Goal: Check status: Check status

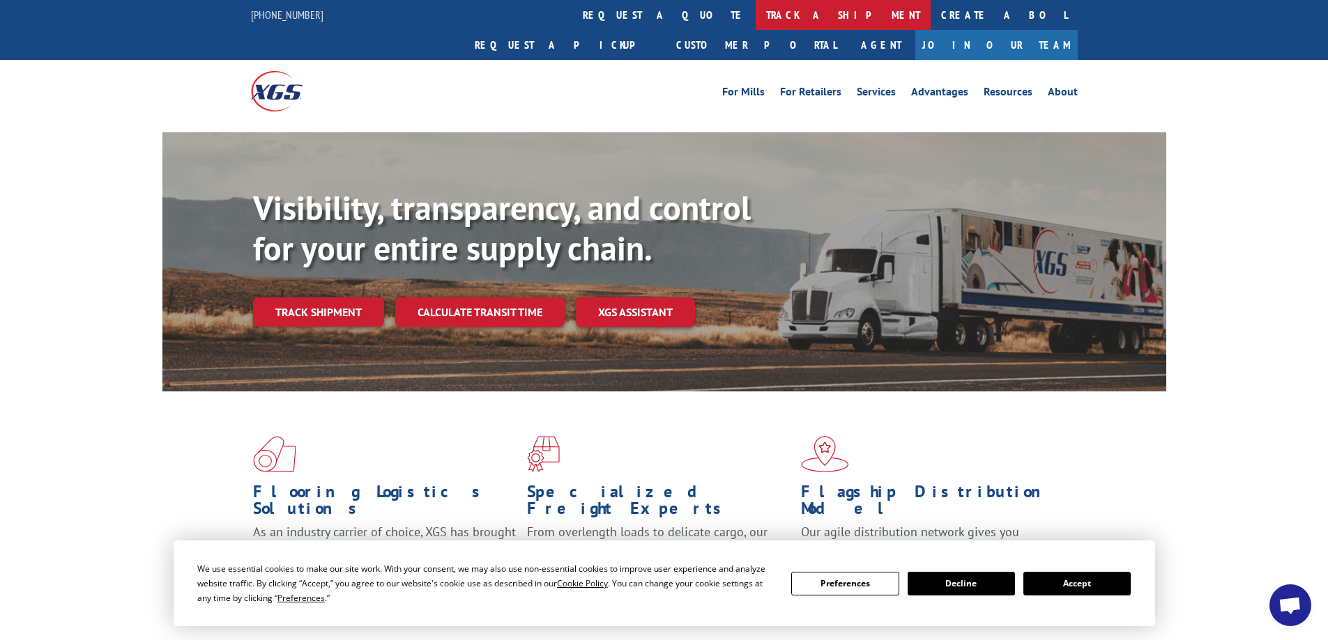
click at [755, 18] on link "track a shipment" at bounding box center [842, 15] width 175 height 30
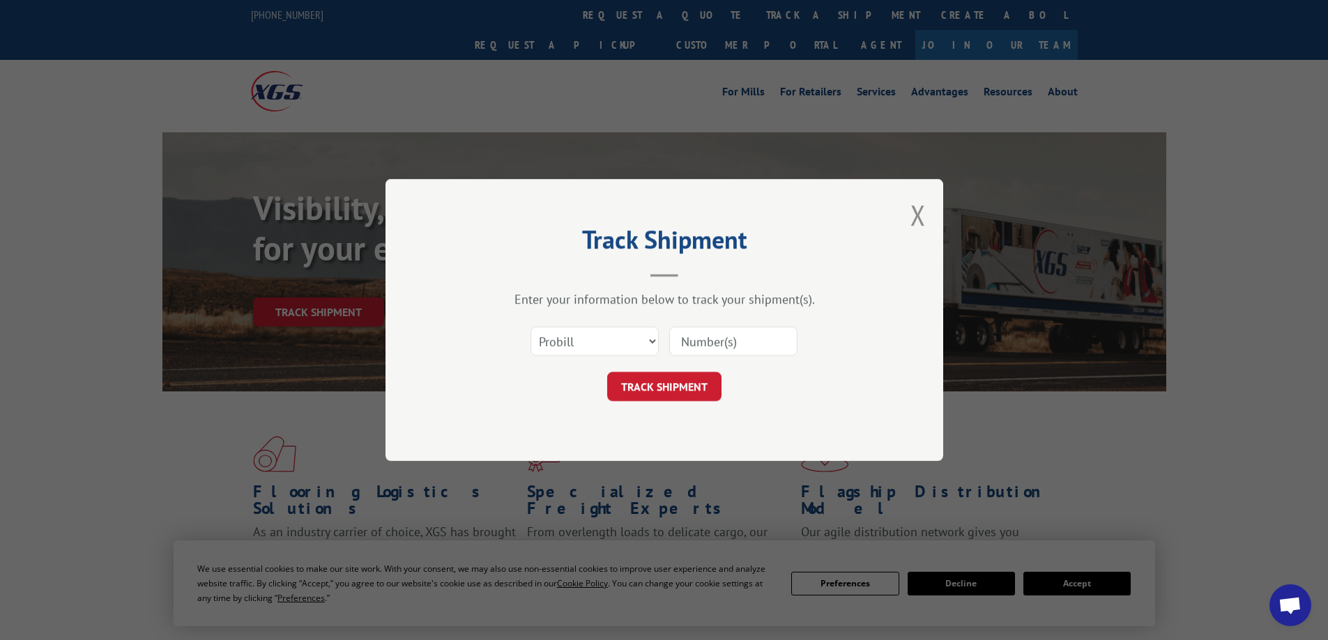
paste input "17618088"
type input "17618088"
click at [696, 382] on button "TRACK SHIPMENT" at bounding box center [664, 386] width 114 height 29
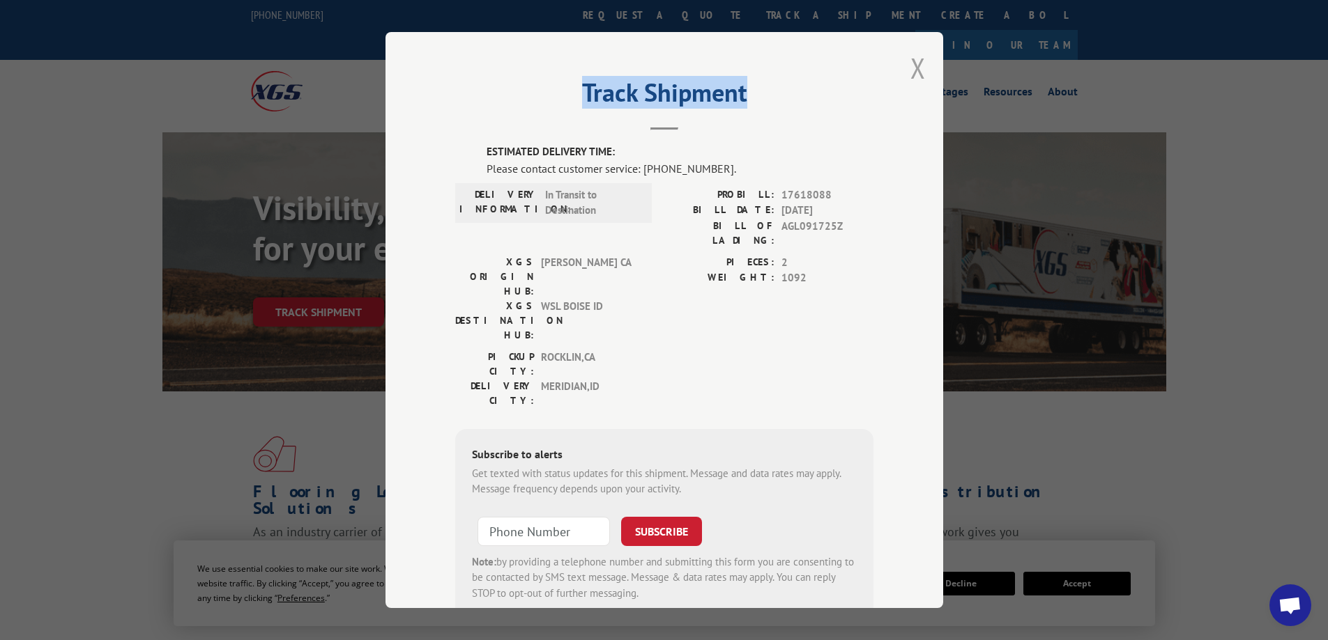
click at [919, 59] on div "Track Shipment ESTIMATED DELIVERY TIME: Please contact customer service: (844) …" at bounding box center [664, 320] width 558 height 576
click at [910, 74] on button "Close modal" at bounding box center [917, 67] width 15 height 37
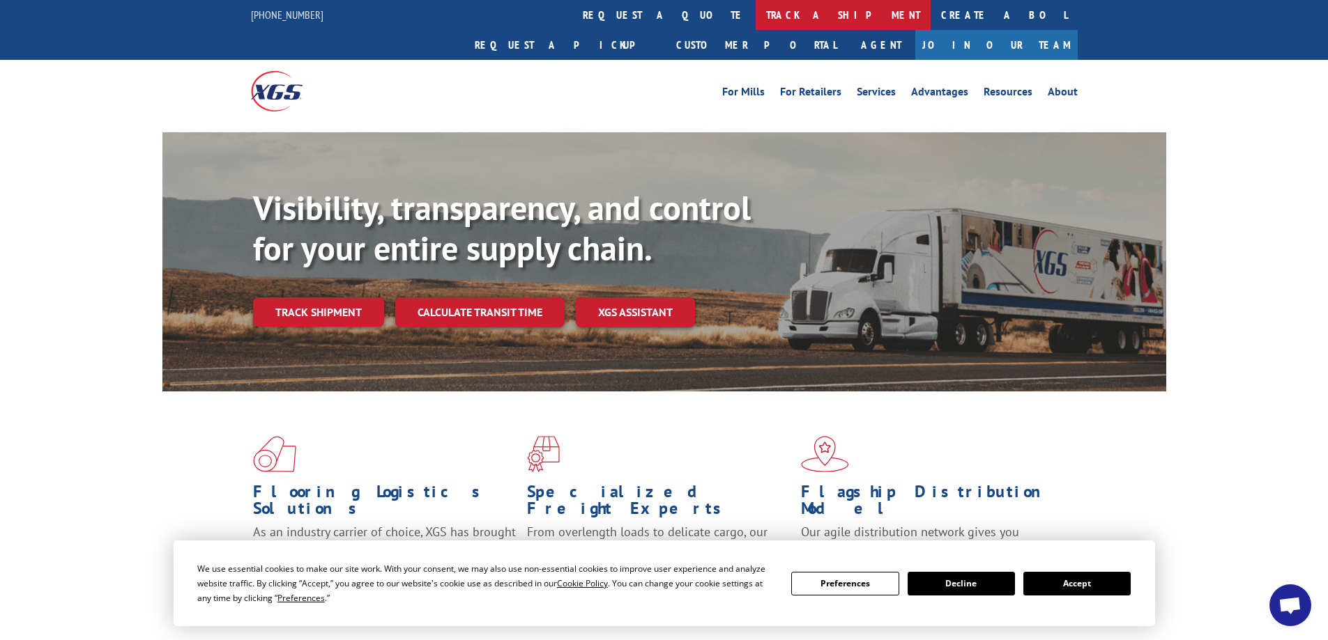
click at [755, 9] on link "track a shipment" at bounding box center [842, 15] width 175 height 30
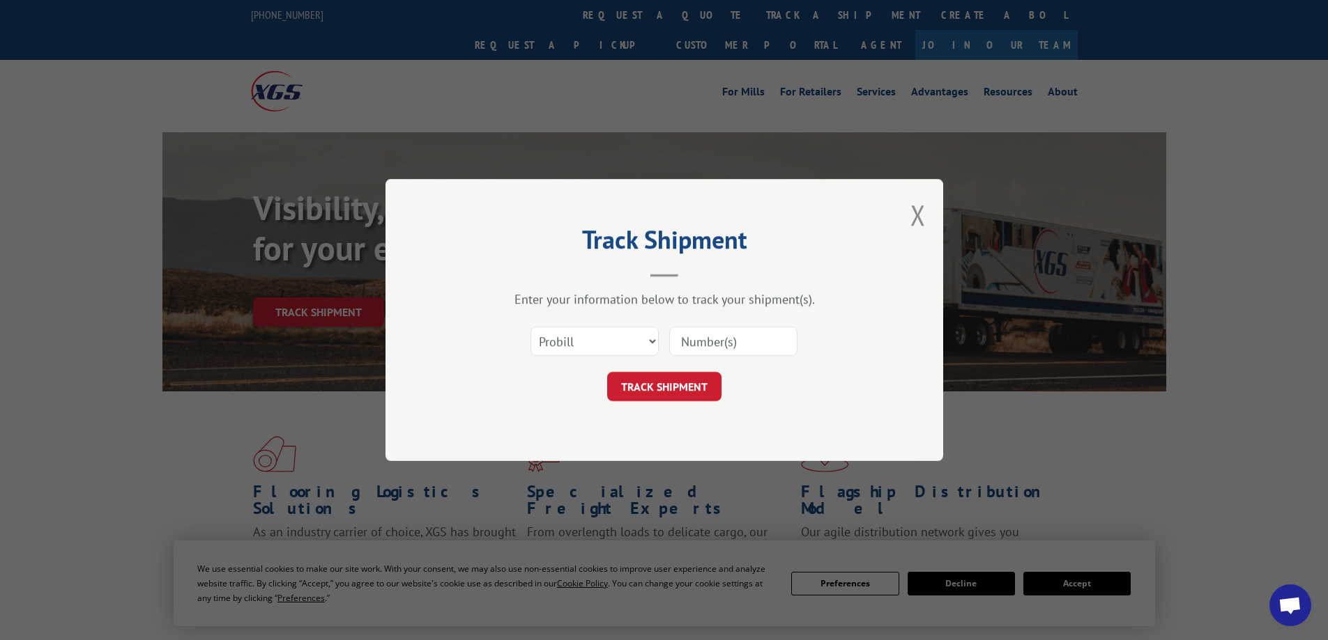
paste input "17629648"
type input "17629648"
click at [695, 384] on button "TRACK SHIPMENT" at bounding box center [664, 386] width 114 height 29
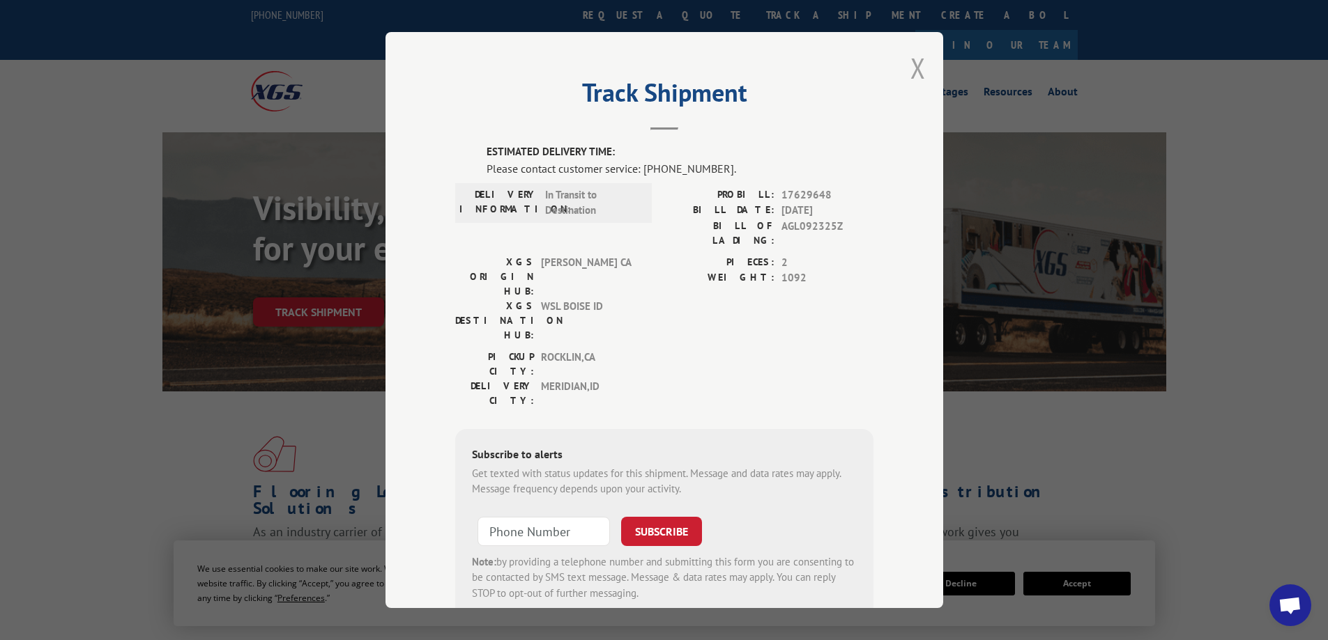
click at [910, 78] on button "Close modal" at bounding box center [917, 67] width 15 height 37
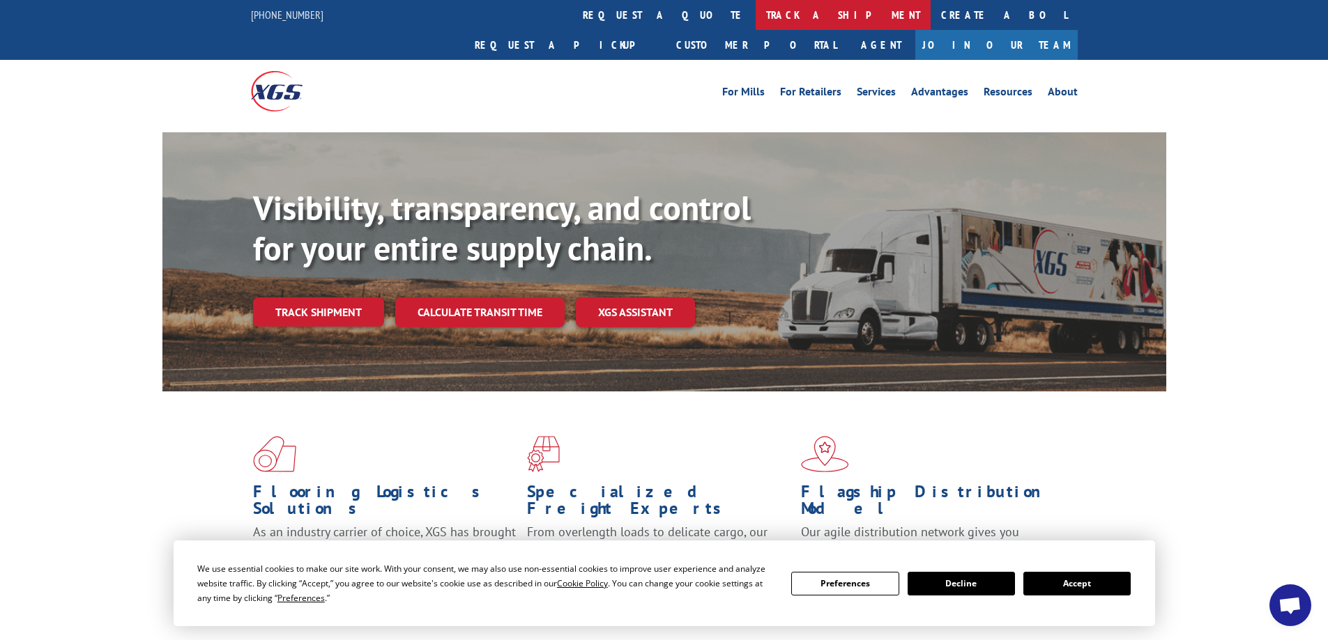
click at [755, 13] on link "track a shipment" at bounding box center [842, 15] width 175 height 30
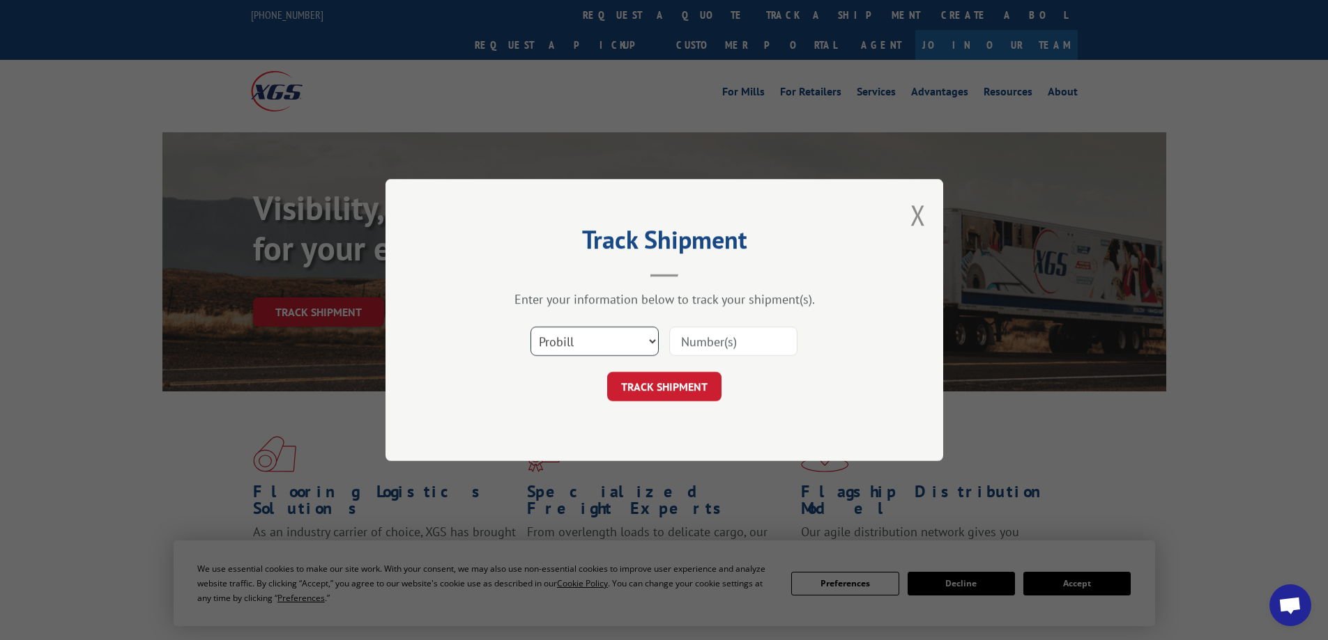
click at [559, 337] on select "Select category... Probill BOL PO" at bounding box center [594, 341] width 128 height 29
select select "bol"
click at [530, 327] on select "Select category... Probill BOL PO" at bounding box center [594, 341] width 128 height 29
drag, startPoint x: 762, startPoint y: 358, endPoint x: 760, endPoint y: 348, distance: 9.3
paste input "2560649"
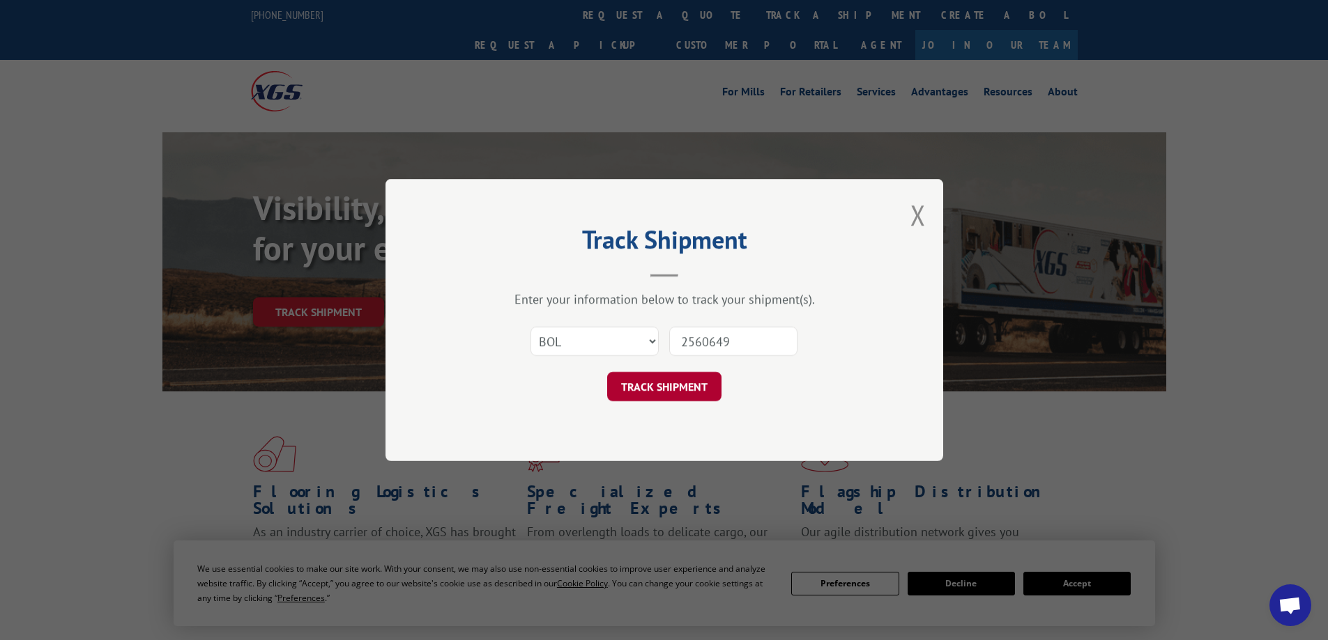
type input "2560649"
click at [693, 376] on button "TRACK SHIPMENT" at bounding box center [664, 386] width 114 height 29
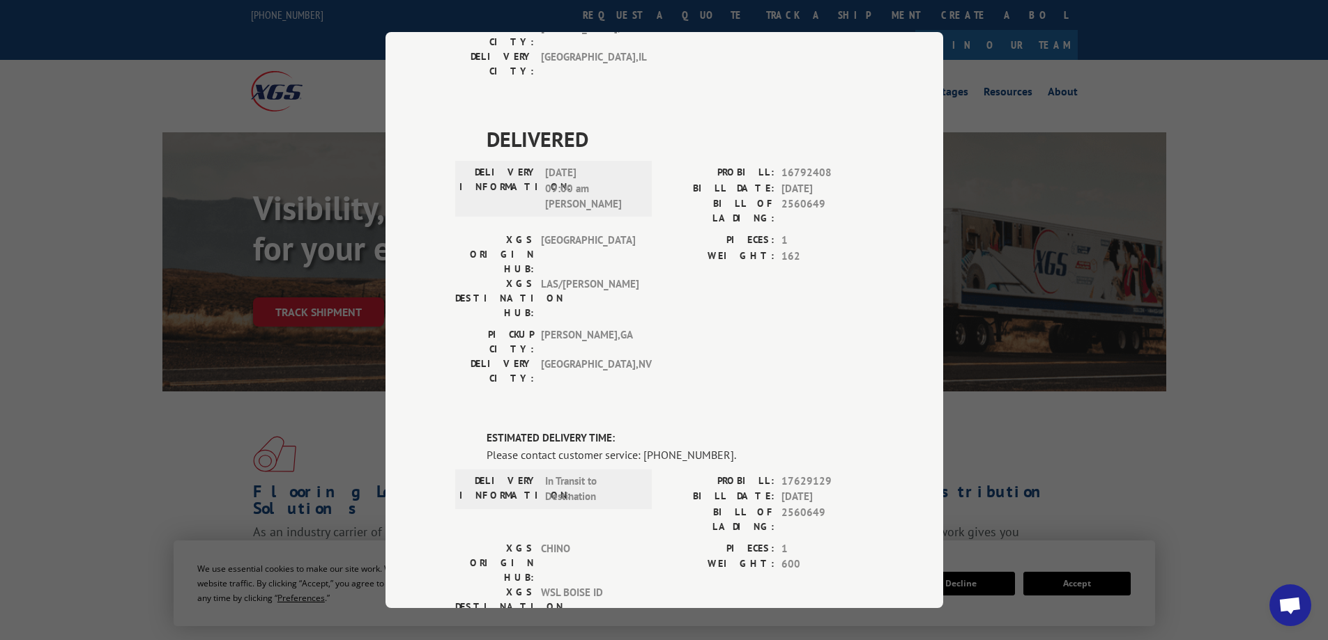
scroll to position [286, 0]
